Goal: Use online tool/utility

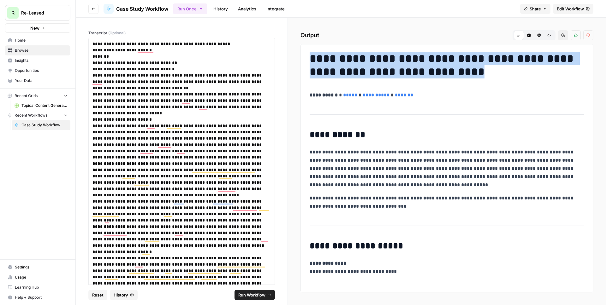
scroll to position [3784, 0]
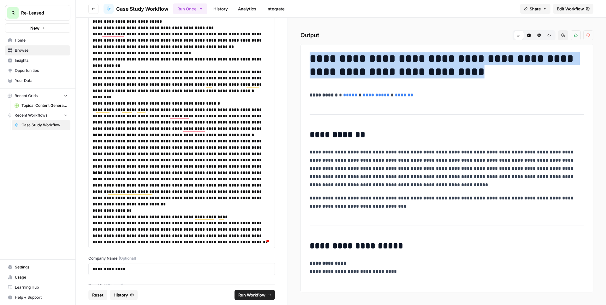
click at [99, 298] on span "Reset" at bounding box center [97, 295] width 11 height 6
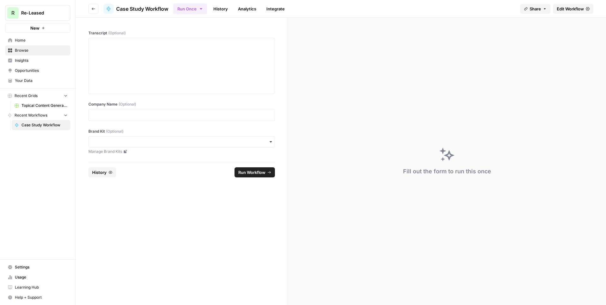
click at [185, 109] on div at bounding box center [181, 115] width 187 height 12
click at [187, 110] on div at bounding box center [181, 115] width 187 height 12
click at [105, 138] on div "button" at bounding box center [181, 141] width 187 height 11
click at [105, 160] on div "Re-Leased" at bounding box center [182, 159] width 186 height 12
click at [109, 114] on p at bounding box center [181, 115] width 178 height 6
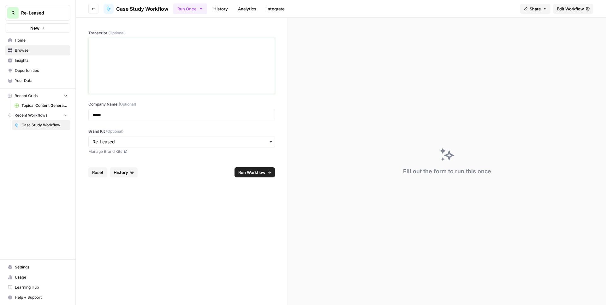
click at [156, 74] on div at bounding box center [181, 66] width 178 height 50
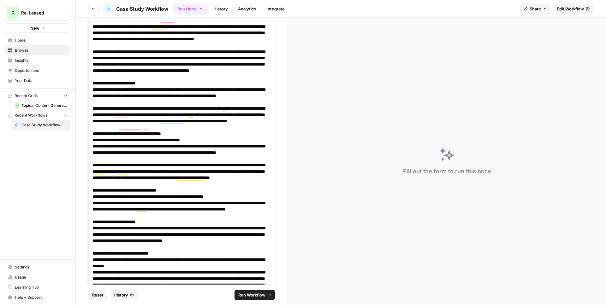
scroll to position [2837, 0]
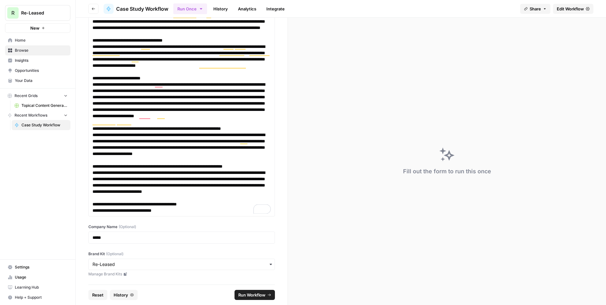
click at [253, 298] on span "Run Workflow" at bounding box center [251, 295] width 27 height 6
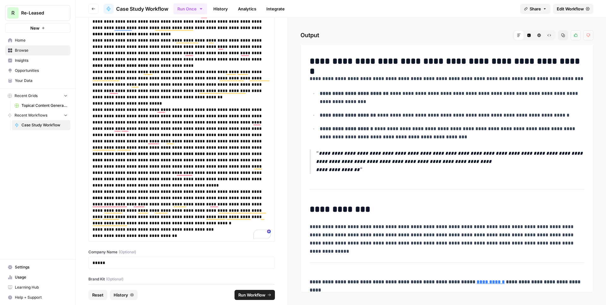
scroll to position [1653, 0]
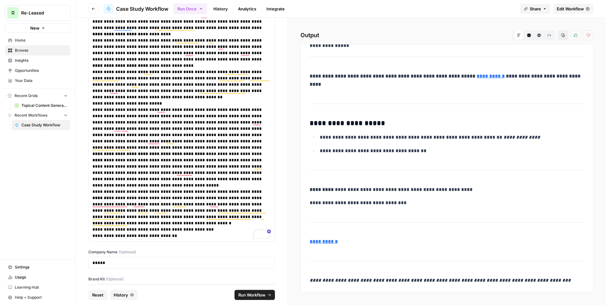
click at [132, 297] on icon "button" at bounding box center [132, 295] width 4 height 4
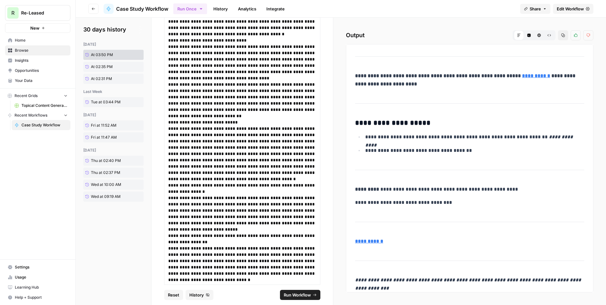
scroll to position [3765, 0]
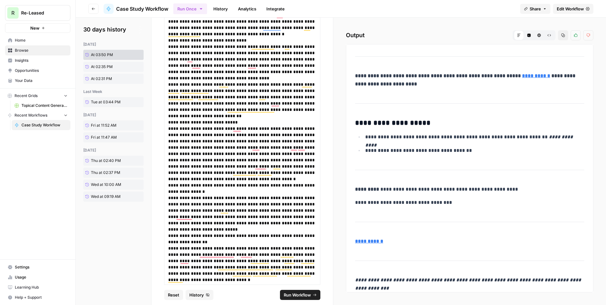
click at [243, 299] on footer "Reset History Run Workflow" at bounding box center [242, 295] width 156 height 21
click at [293, 294] on span "Run Workflow" at bounding box center [297, 295] width 27 height 6
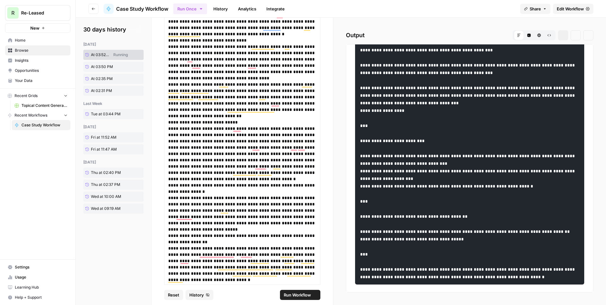
scroll to position [1153, 0]
click at [560, 36] on button "Copy" at bounding box center [563, 35] width 10 height 10
click at [565, 38] on button "Copy" at bounding box center [563, 35] width 10 height 10
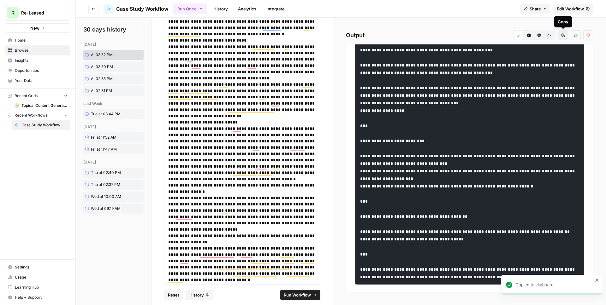
click at [566, 35] on button "Copy" at bounding box center [563, 35] width 10 height 10
